Goal: Download file/media

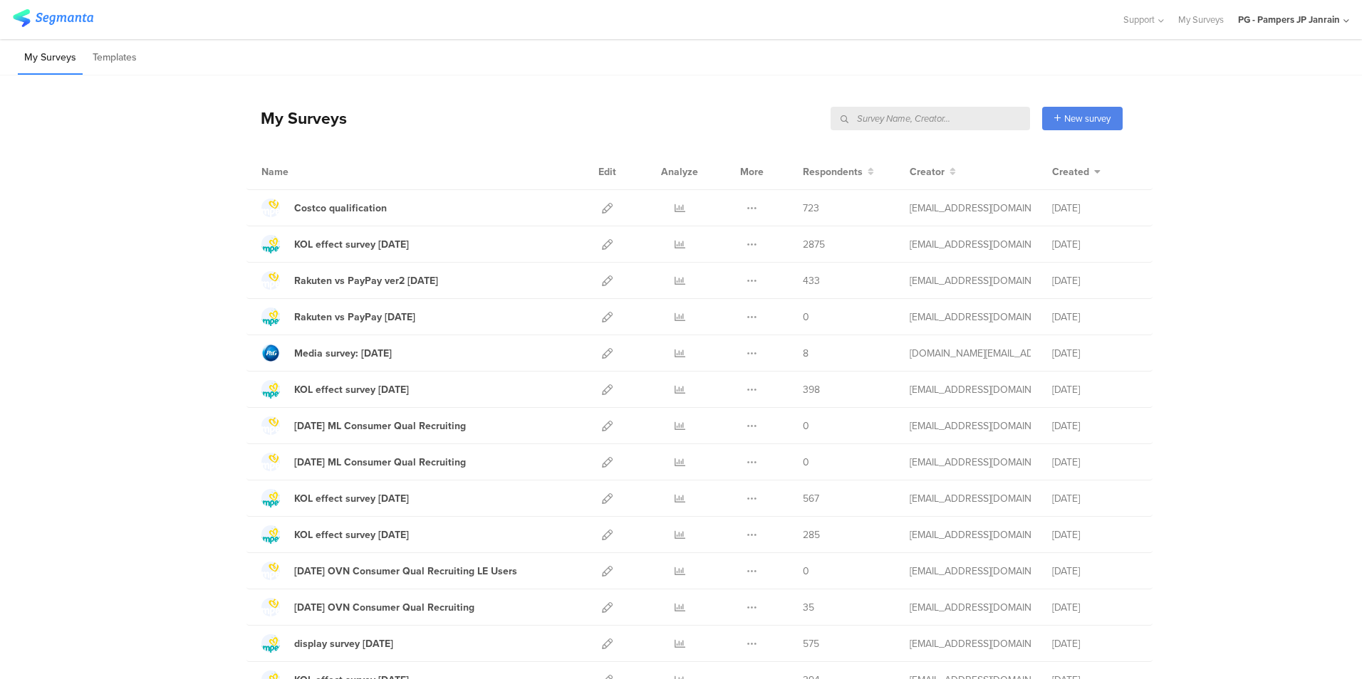
click at [952, 124] on input "text" at bounding box center [929, 119] width 199 height 24
type input "すく"
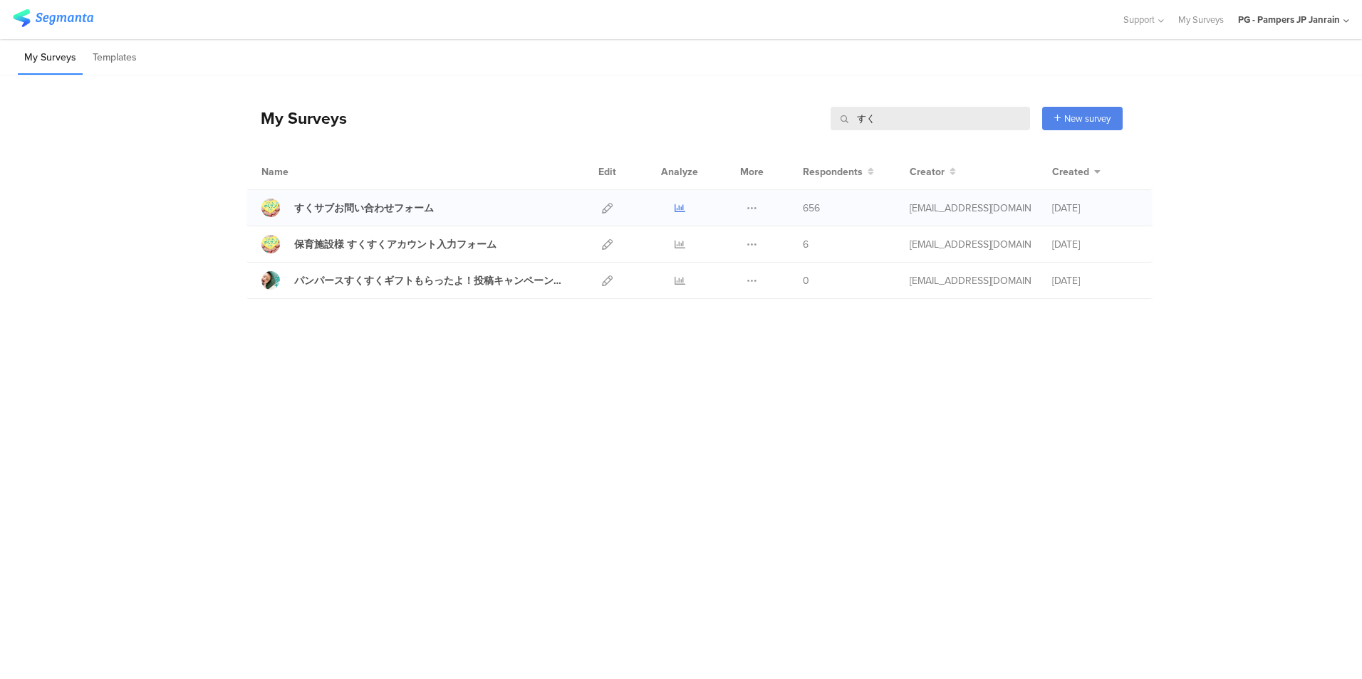
click at [679, 210] on icon at bounding box center [680, 208] width 11 height 11
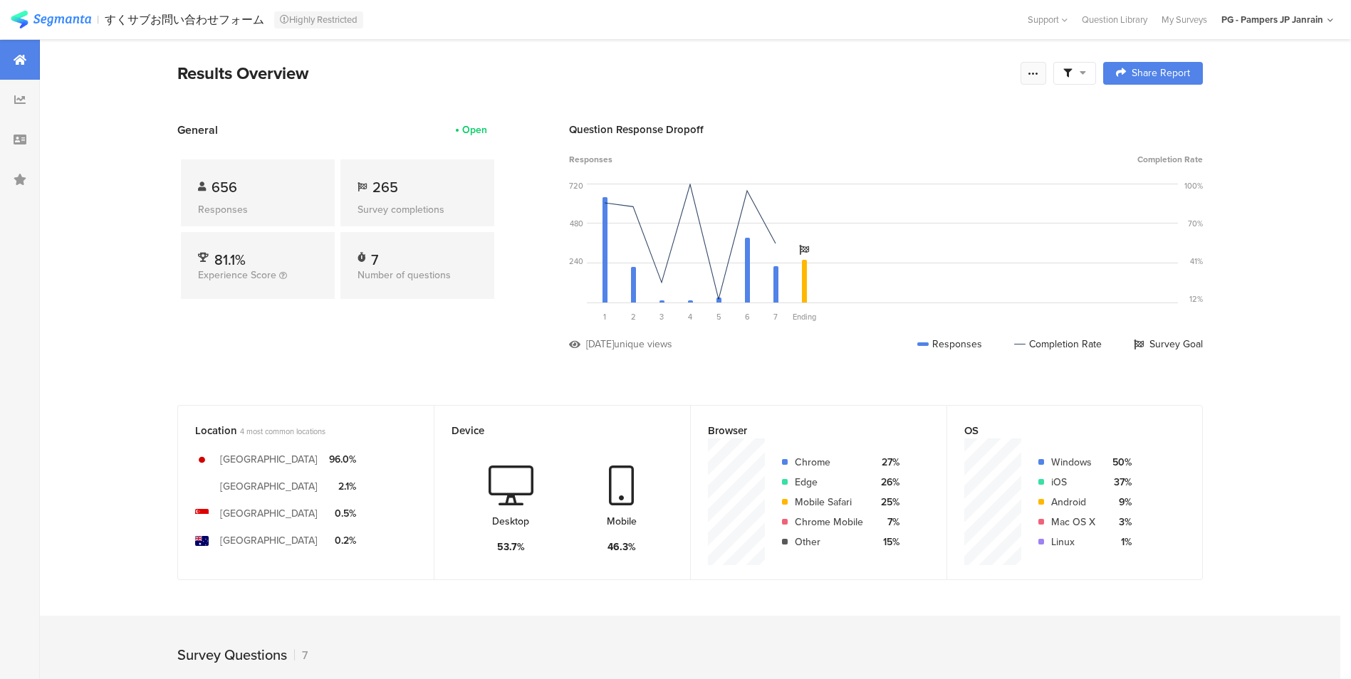
click at [1039, 75] on icon at bounding box center [1033, 73] width 11 height 11
click at [863, 217] on span "Export Results" at bounding box center [885, 216] width 64 height 15
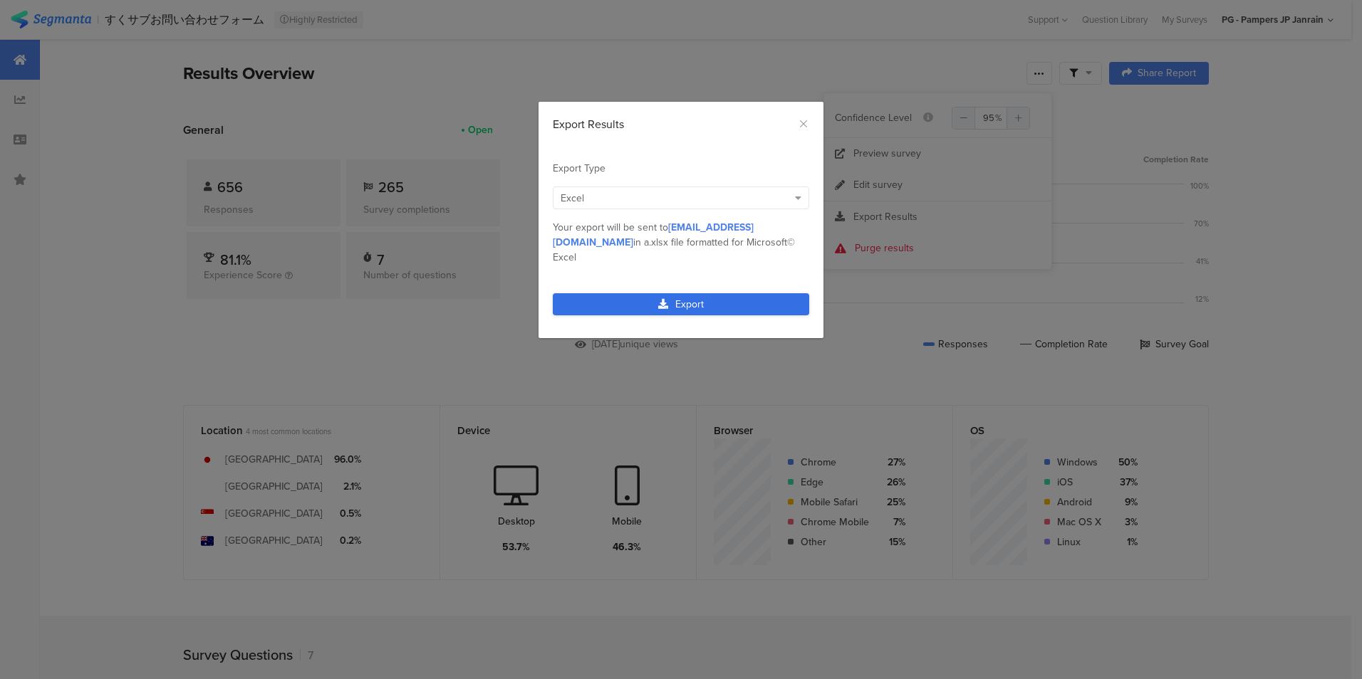
click at [665, 293] on link "Export" at bounding box center [681, 304] width 256 height 22
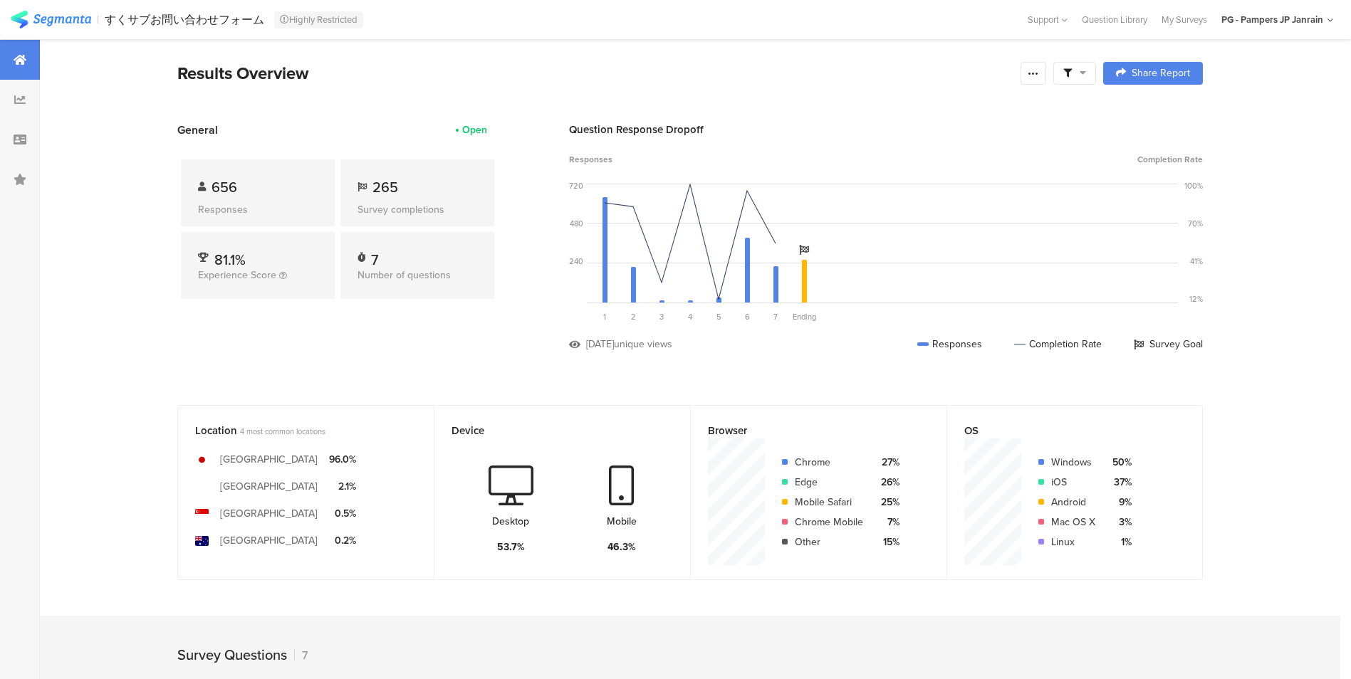
click at [889, 96] on section "Results Overview Complete Responses Only Edit Sample Share Report Share Cancel …" at bounding box center [690, 91] width 1140 height 61
